Goal: Transaction & Acquisition: Purchase product/service

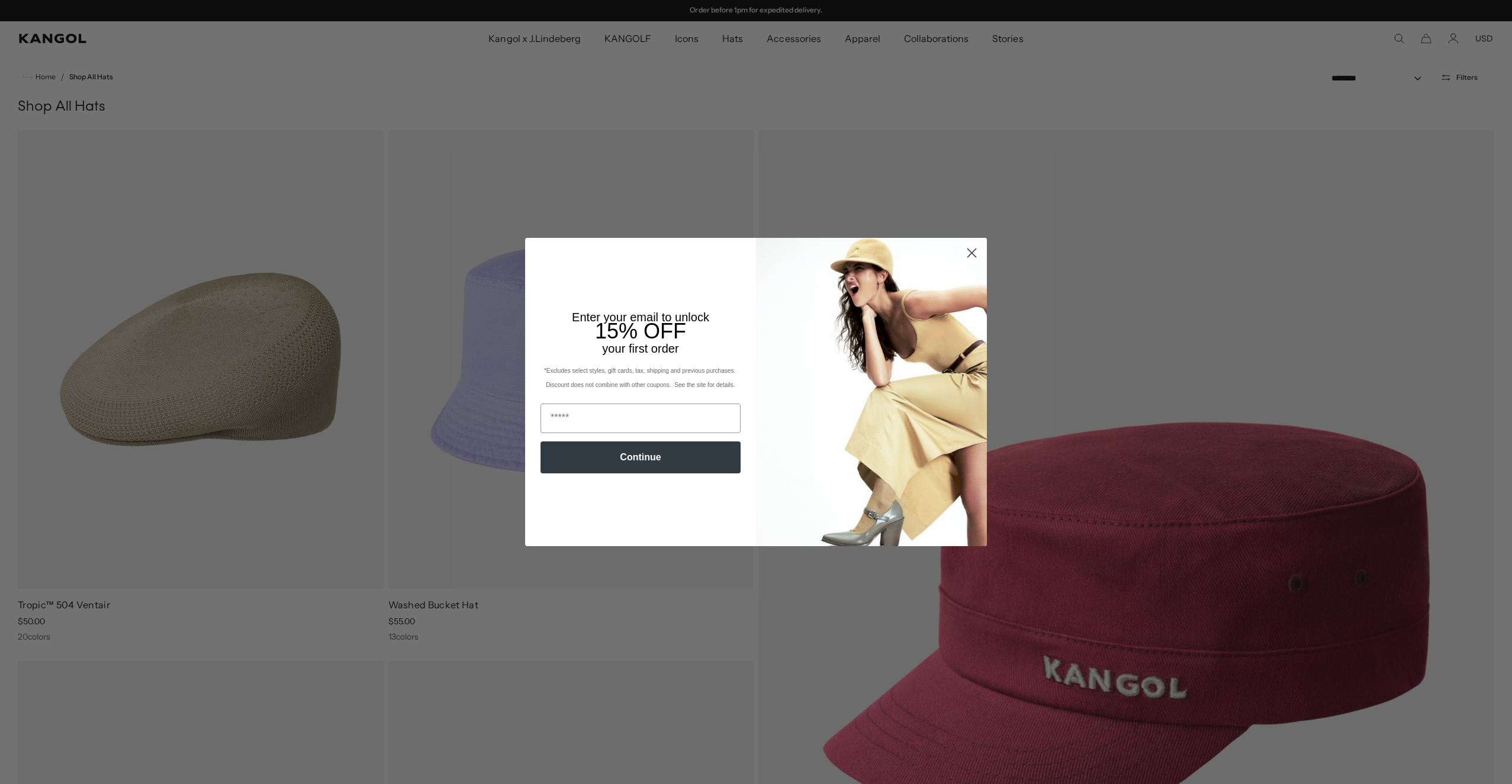
click at [972, 253] on icon "Close dialog" at bounding box center [972, 253] width 9 height 9
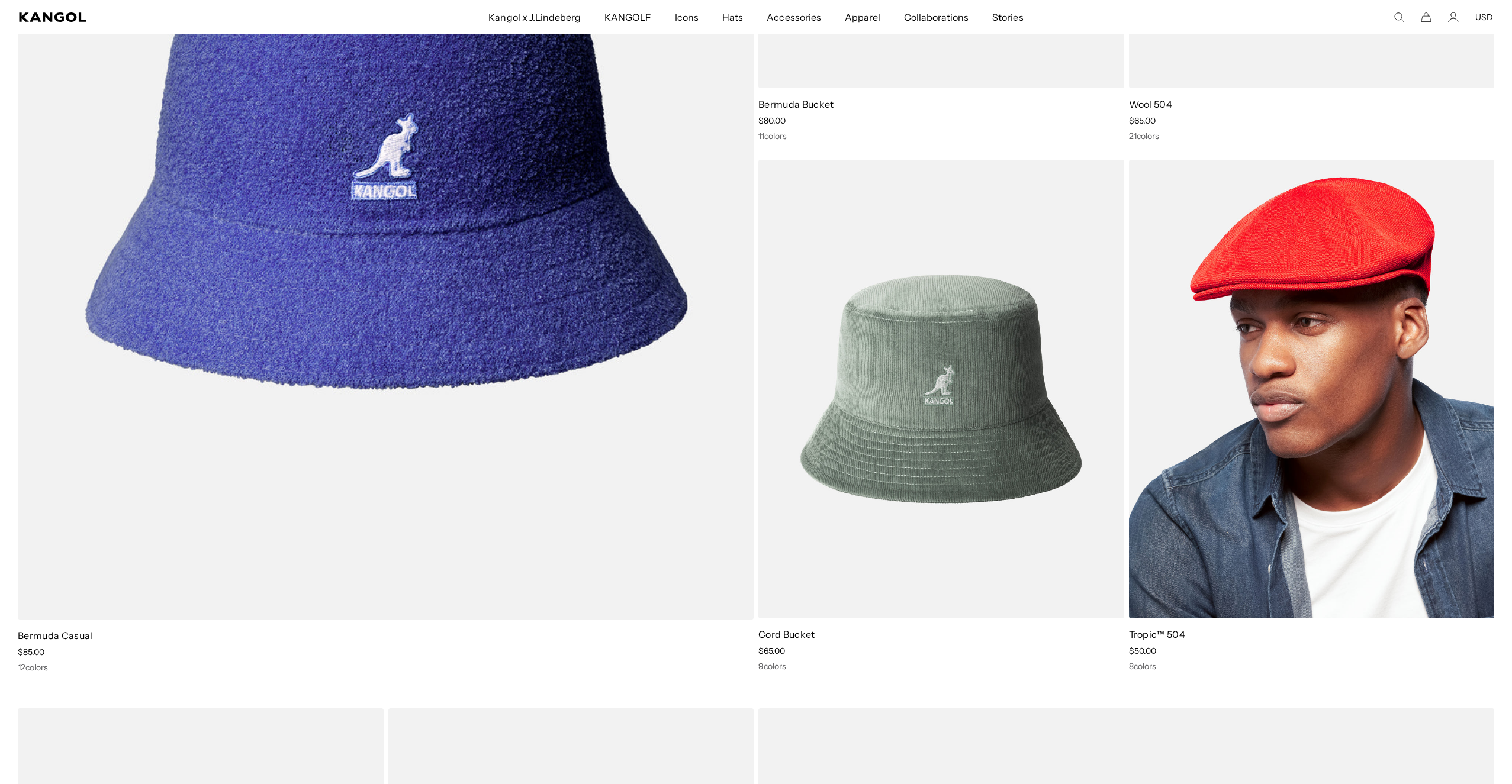
click at [1192, 425] on img at bounding box center [1312, 390] width 366 height 459
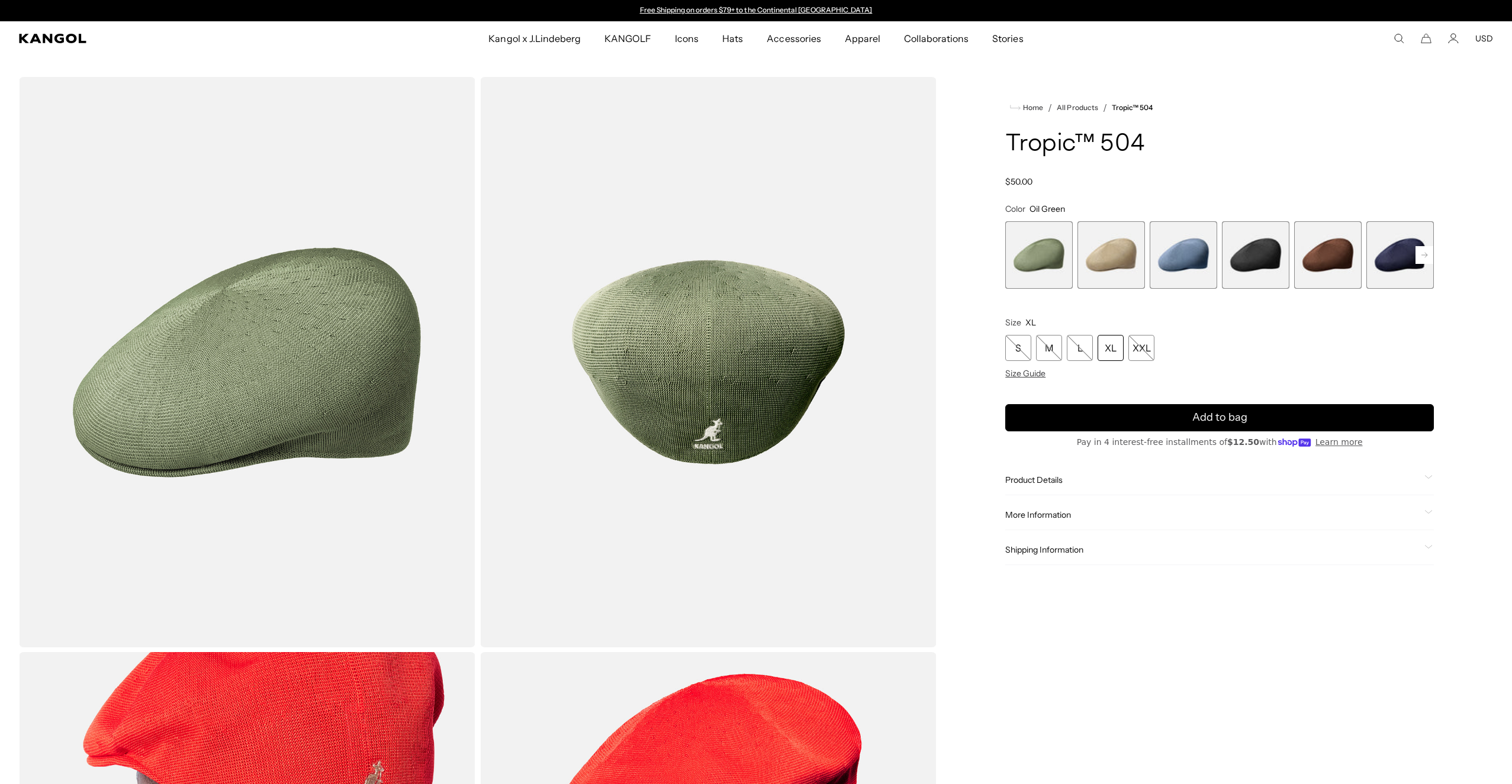
click at [1111, 349] on div "XL" at bounding box center [1111, 348] width 26 height 26
click at [1119, 346] on div "XL" at bounding box center [1111, 348] width 26 height 26
click at [1256, 258] on span "4 of 9" at bounding box center [1256, 255] width 68 height 68
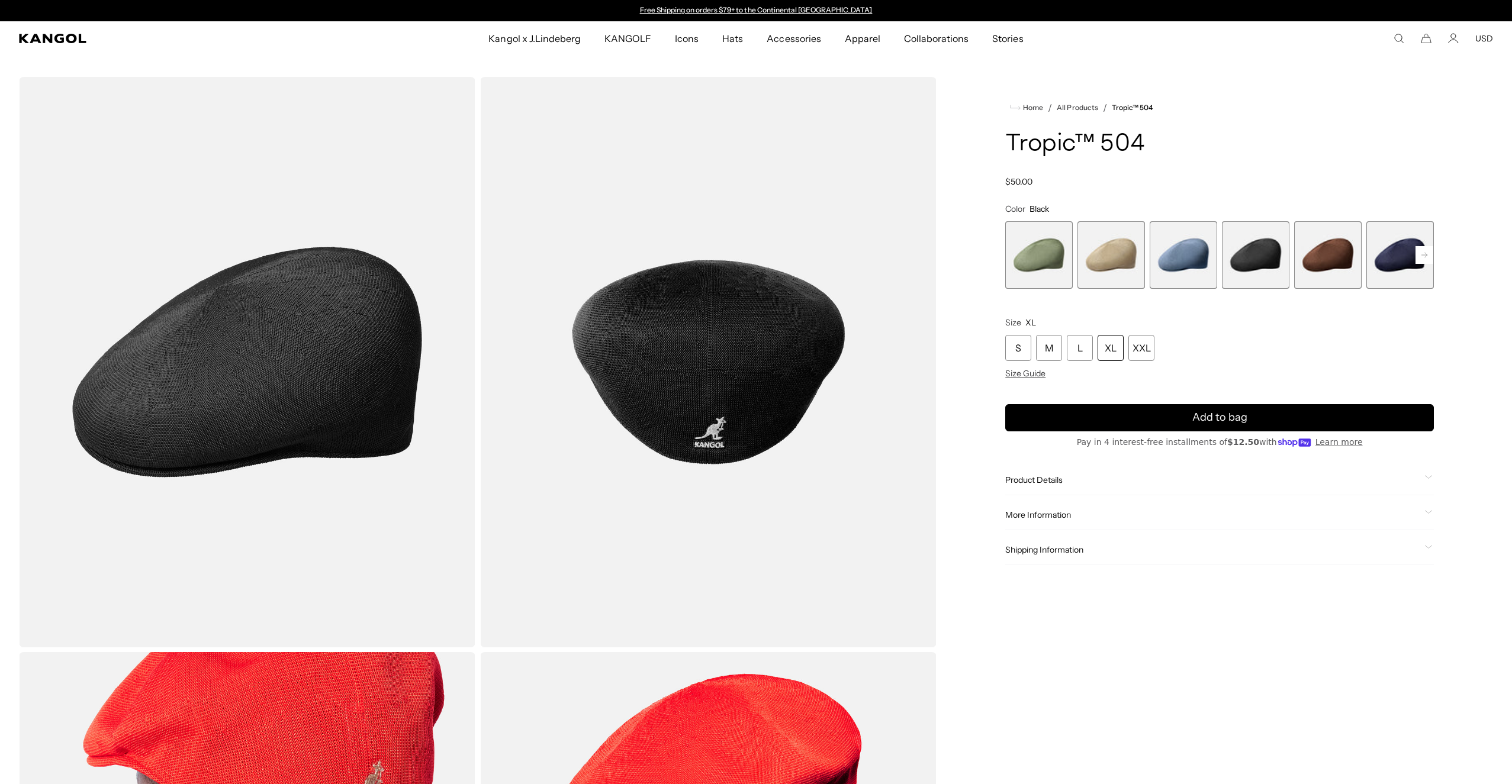
click at [1103, 346] on div "XL" at bounding box center [1111, 348] width 26 height 26
